Goal: Task Accomplishment & Management: Manage account settings

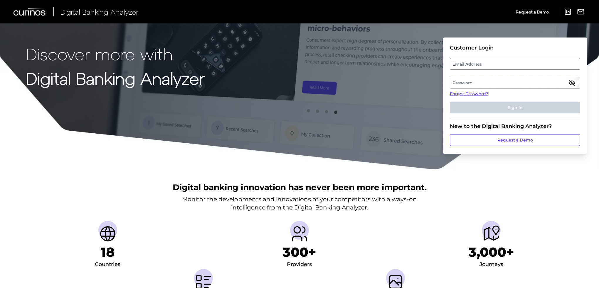
drag, startPoint x: 467, startPoint y: 71, endPoint x: 470, endPoint y: 67, distance: 4.9
click at [467, 70] on fieldset "Customer Login Email Address Password Forgot Password? Sign In" at bounding box center [515, 82] width 130 height 74
click at [470, 67] on label "Email Address" at bounding box center [514, 64] width 129 height 11
click at [470, 67] on input "email" at bounding box center [515, 64] width 130 height 12
type input "eric.storrer@santander.us"
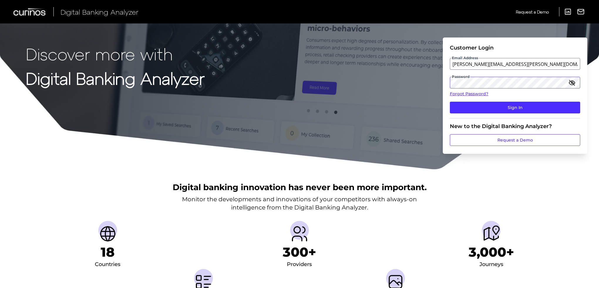
click at [450, 102] on button "Sign In" at bounding box center [515, 108] width 130 height 12
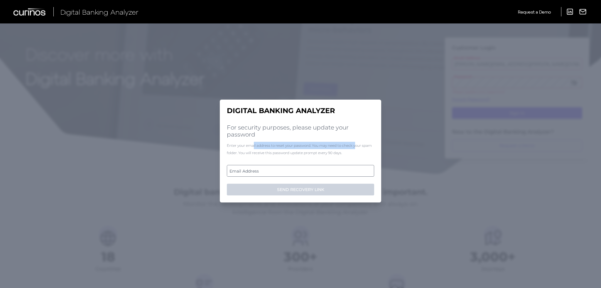
drag, startPoint x: 260, startPoint y: 145, endPoint x: 359, endPoint y: 147, distance: 99.5
click at [359, 147] on div "Enter your email address to reset your password. You may need to check your spa…" at bounding box center [300, 149] width 147 height 15
click at [315, 170] on label "Email Address" at bounding box center [300, 171] width 146 height 11
click at [315, 170] on input "email" at bounding box center [300, 171] width 147 height 12
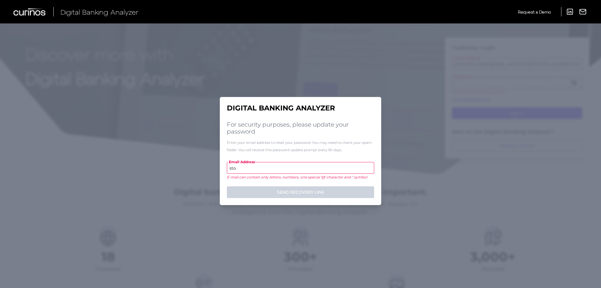
type input "sto"
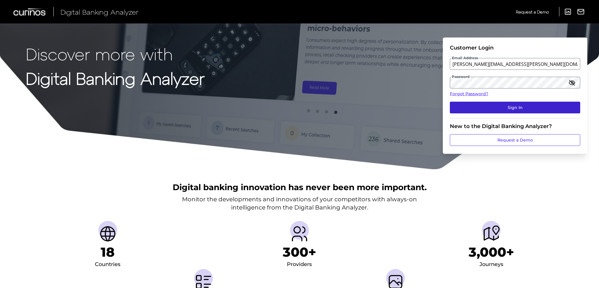
click at [505, 110] on button "Sign In" at bounding box center [515, 108] width 130 height 12
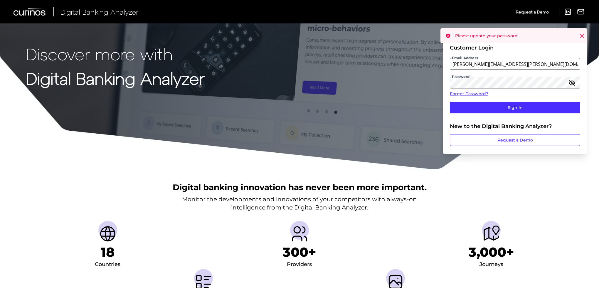
click at [570, 85] on icon "button" at bounding box center [571, 82] width 7 height 7
click at [496, 111] on button "Sign In" at bounding box center [515, 108] width 130 height 12
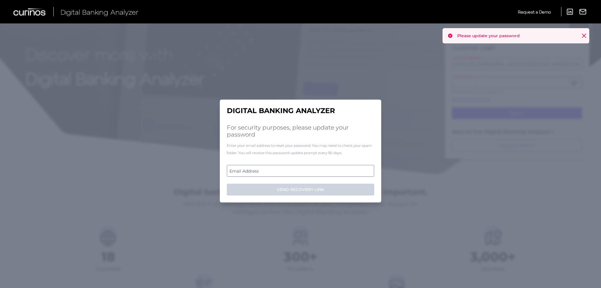
click at [300, 168] on label "Email Address" at bounding box center [300, 171] width 146 height 11
click at [300, 168] on input "email" at bounding box center [300, 171] width 147 height 12
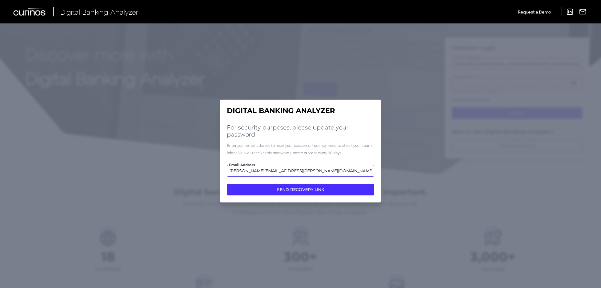
type input "eric.storrer@santander.us"
click at [227, 184] on button "SEND RECOVERY LINK" at bounding box center [300, 190] width 147 height 12
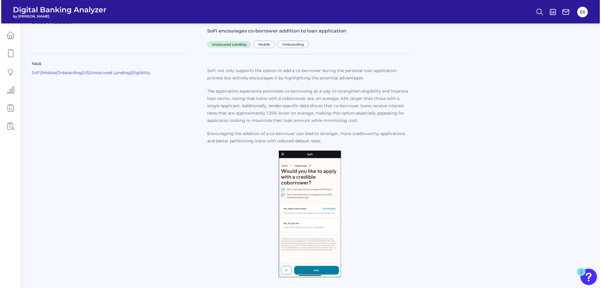
scroll to position [31, 0]
click at [307, 182] on img at bounding box center [309, 214] width 62 height 127
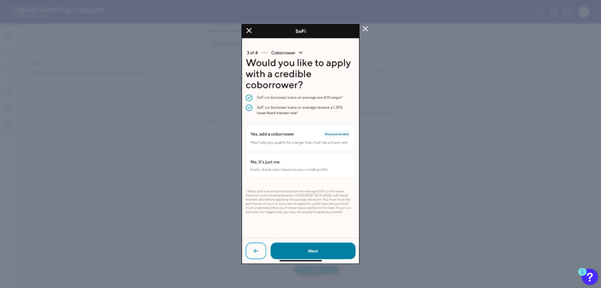
click at [429, 164] on div at bounding box center [300, 144] width 601 height 288
click at [349, 172] on img at bounding box center [300, 144] width 118 height 240
click at [363, 22] on div at bounding box center [300, 144] width 601 height 288
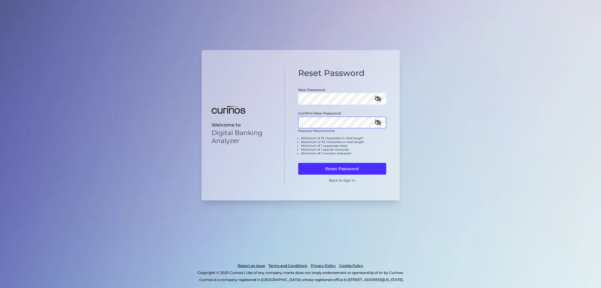
click at [298, 163] on button "Reset Password" at bounding box center [342, 169] width 88 height 12
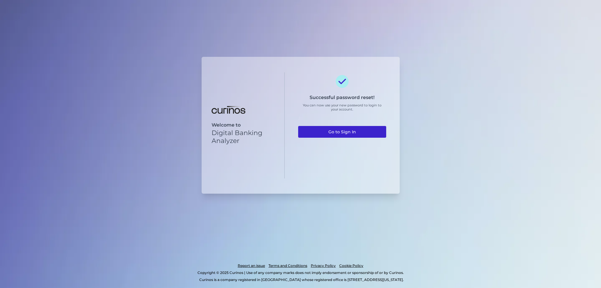
click at [359, 131] on link "Go to Sign In" at bounding box center [342, 132] width 88 height 12
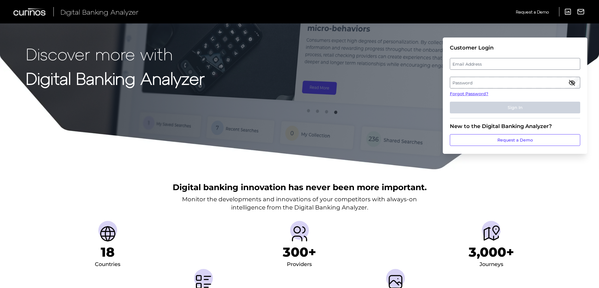
drag, startPoint x: 490, startPoint y: 64, endPoint x: 502, endPoint y: 1, distance: 64.6
click at [490, 64] on label "Email Address" at bounding box center [514, 64] width 129 height 11
click at [490, 64] on input "email" at bounding box center [515, 64] width 130 height 12
click at [469, 67] on label "Email Address" at bounding box center [514, 64] width 129 height 11
click at [469, 67] on input "email" at bounding box center [515, 64] width 130 height 12
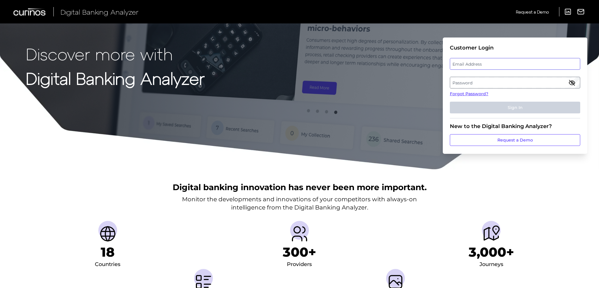
click at [469, 67] on input "email" at bounding box center [515, 64] width 130 height 12
type input "eric.storrer@santander.us"
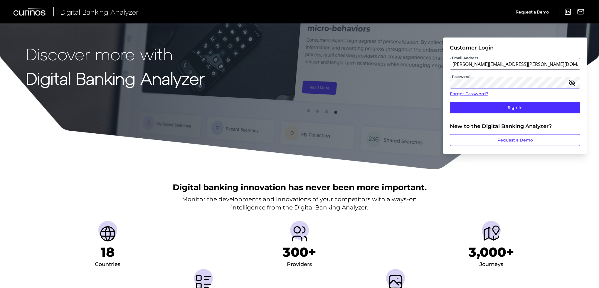
click at [450, 102] on button "Sign In" at bounding box center [515, 108] width 130 height 12
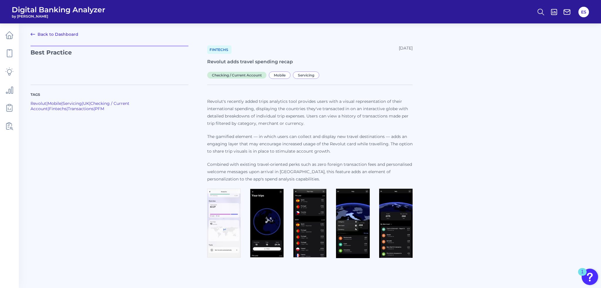
drag, startPoint x: 103, startPoint y: 164, endPoint x: 144, endPoint y: 154, distance: 42.4
click at [103, 164] on div "Tags Revolut | Mobile | Servicing | UK | Checking / Current Account | Fintechs …" at bounding box center [119, 173] width 177 height 176
click at [221, 213] on img at bounding box center [223, 223] width 33 height 69
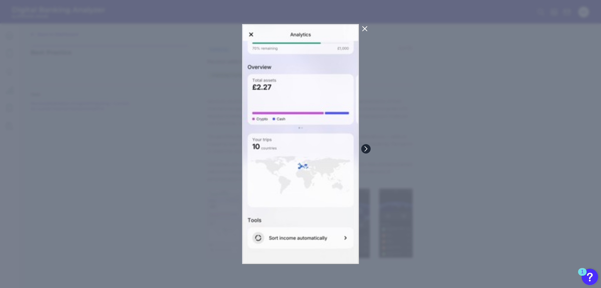
click at [367, 149] on icon at bounding box center [365, 148] width 5 height 5
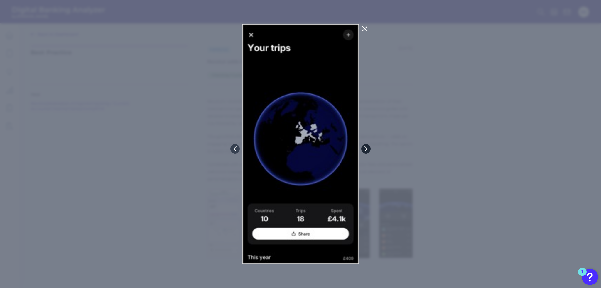
click at [367, 149] on icon at bounding box center [365, 148] width 5 height 5
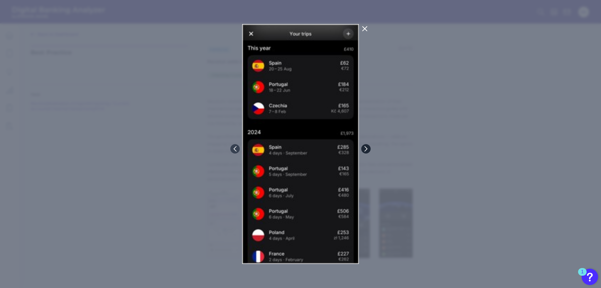
click at [367, 149] on icon at bounding box center [365, 148] width 5 height 5
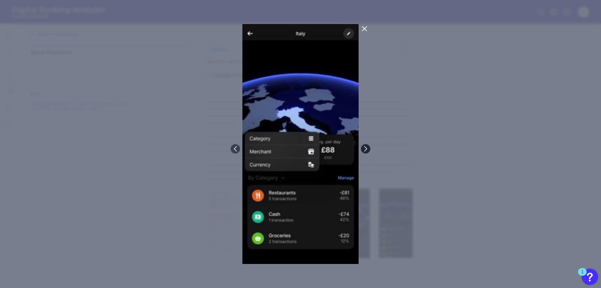
click at [367, 149] on icon at bounding box center [365, 148] width 5 height 5
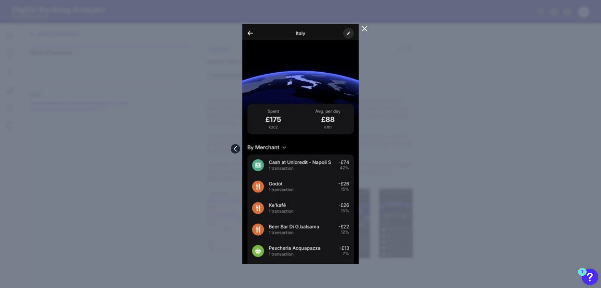
click at [232, 149] on button at bounding box center [235, 148] width 9 height 9
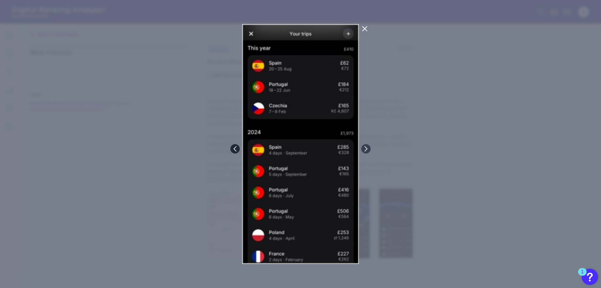
click at [232, 149] on button at bounding box center [234, 148] width 9 height 9
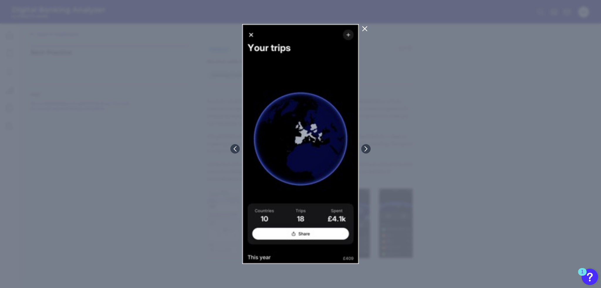
click at [359, 146] on div at bounding box center [300, 144] width 601 height 288
click at [361, 148] on button at bounding box center [365, 148] width 9 height 9
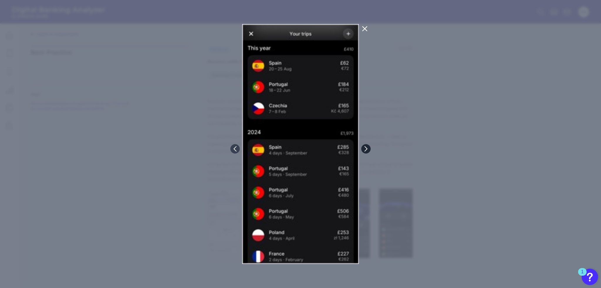
click at [363, 148] on icon at bounding box center [365, 148] width 5 height 5
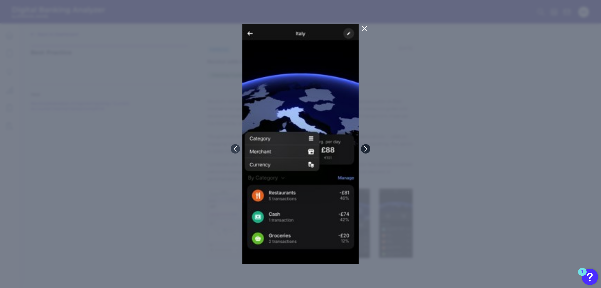
click at [363, 148] on icon at bounding box center [365, 148] width 5 height 5
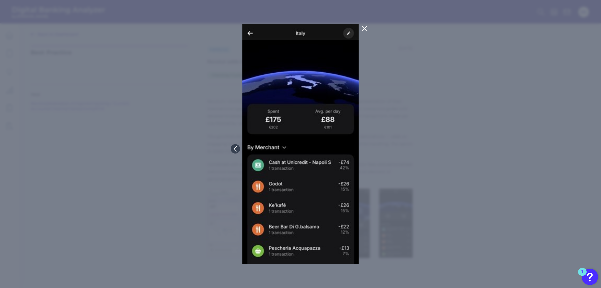
click at [438, 159] on div at bounding box center [300, 144] width 601 height 288
drag, startPoint x: 437, startPoint y: 161, endPoint x: 405, endPoint y: 131, distance: 44.2
click at [437, 161] on div at bounding box center [300, 144] width 601 height 288
click at [366, 30] on icon at bounding box center [364, 28] width 7 height 7
